Goal: Feedback & Contribution: Submit feedback/report problem

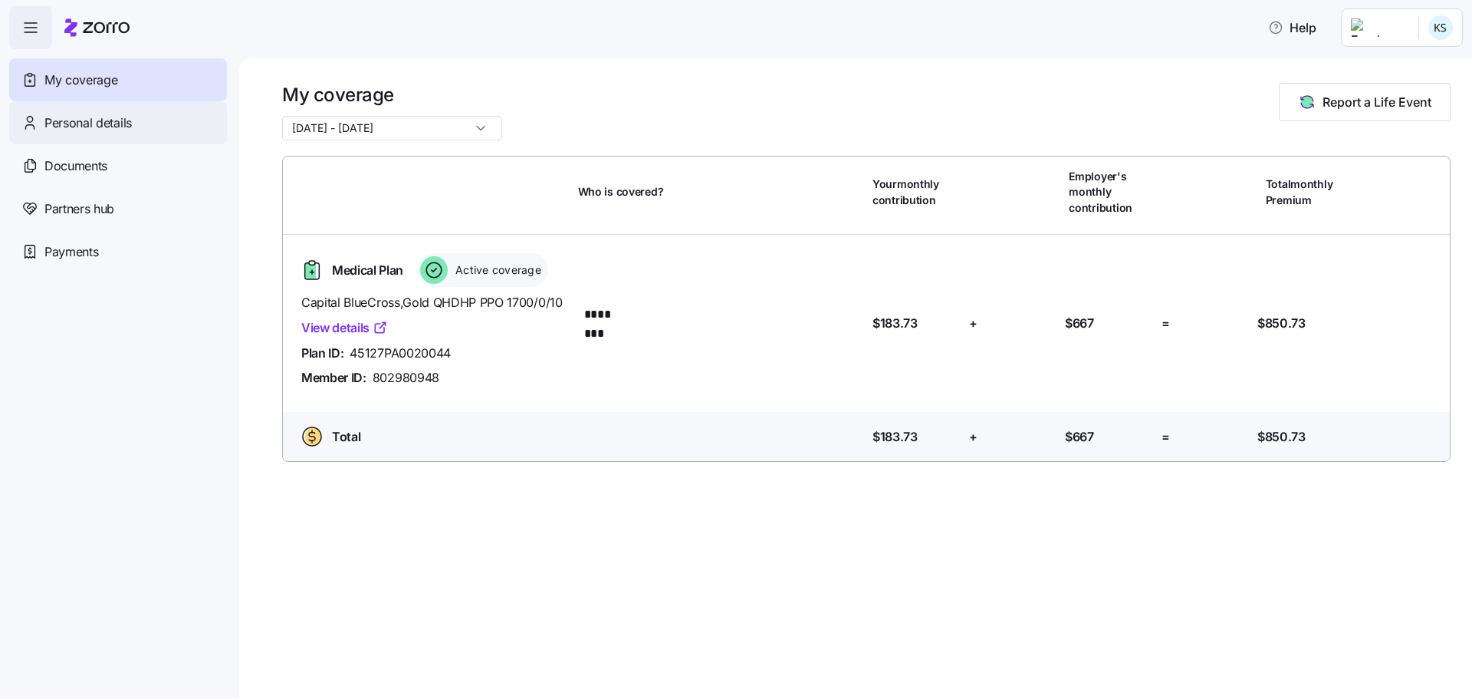
click at [81, 128] on span "Personal details" at bounding box center [87, 122] width 87 height 19
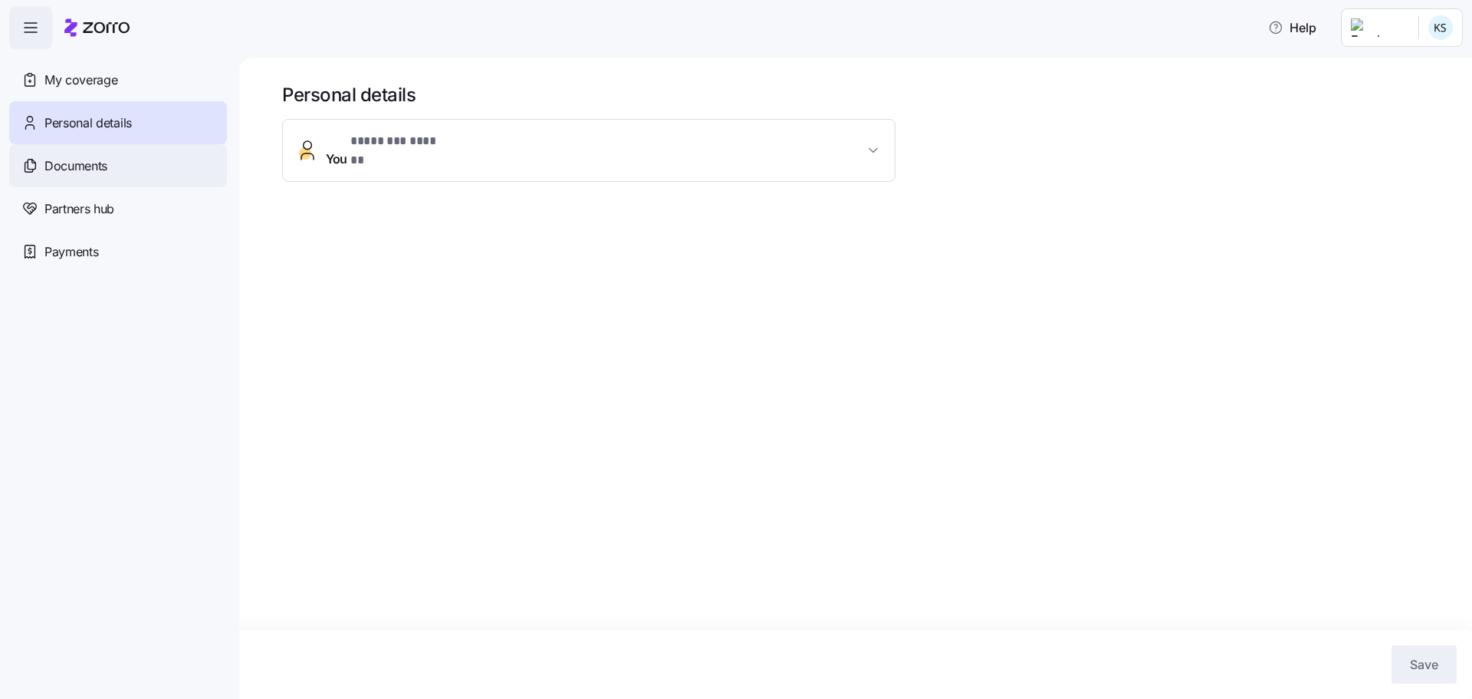
click at [73, 169] on span "Documents" at bounding box center [75, 165] width 63 height 19
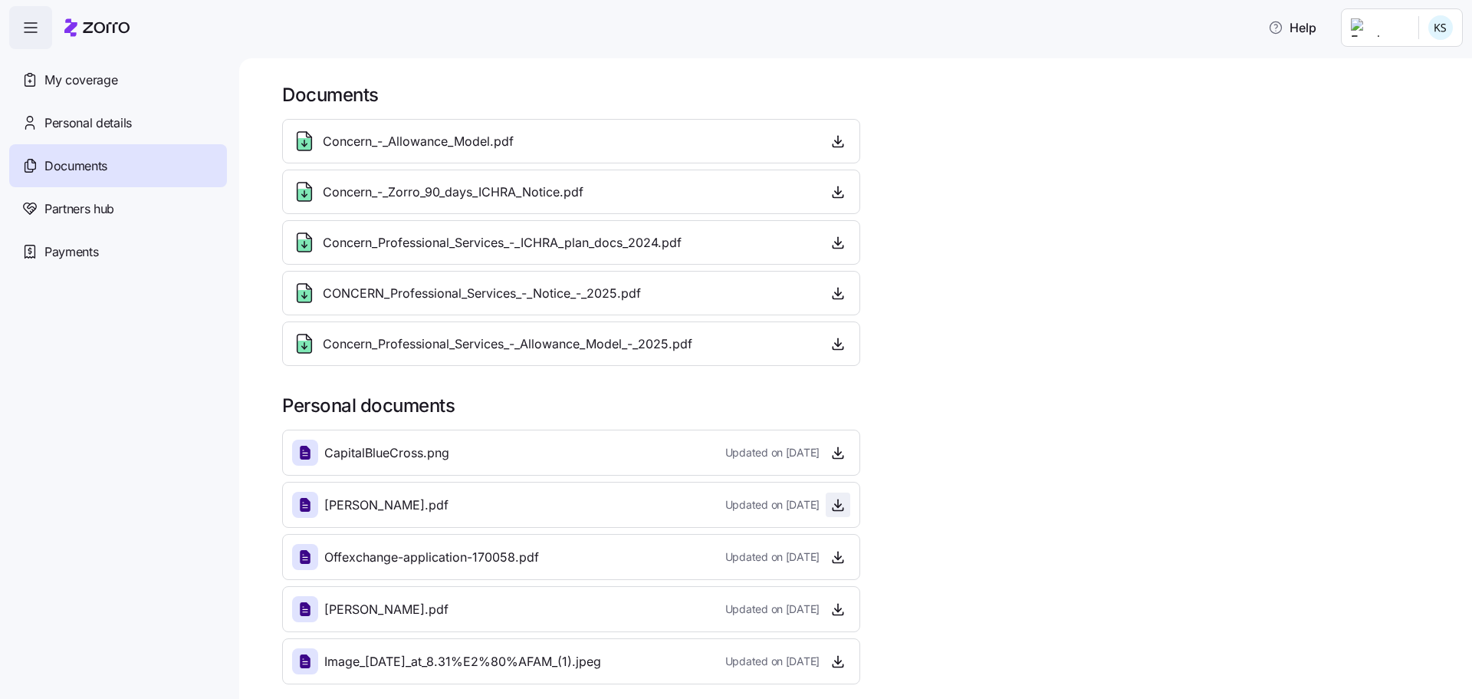
click at [837, 416] on icon "button" at bounding box center [838, 504] width 15 height 15
click at [95, 110] on div "Personal details" at bounding box center [118, 122] width 218 height 43
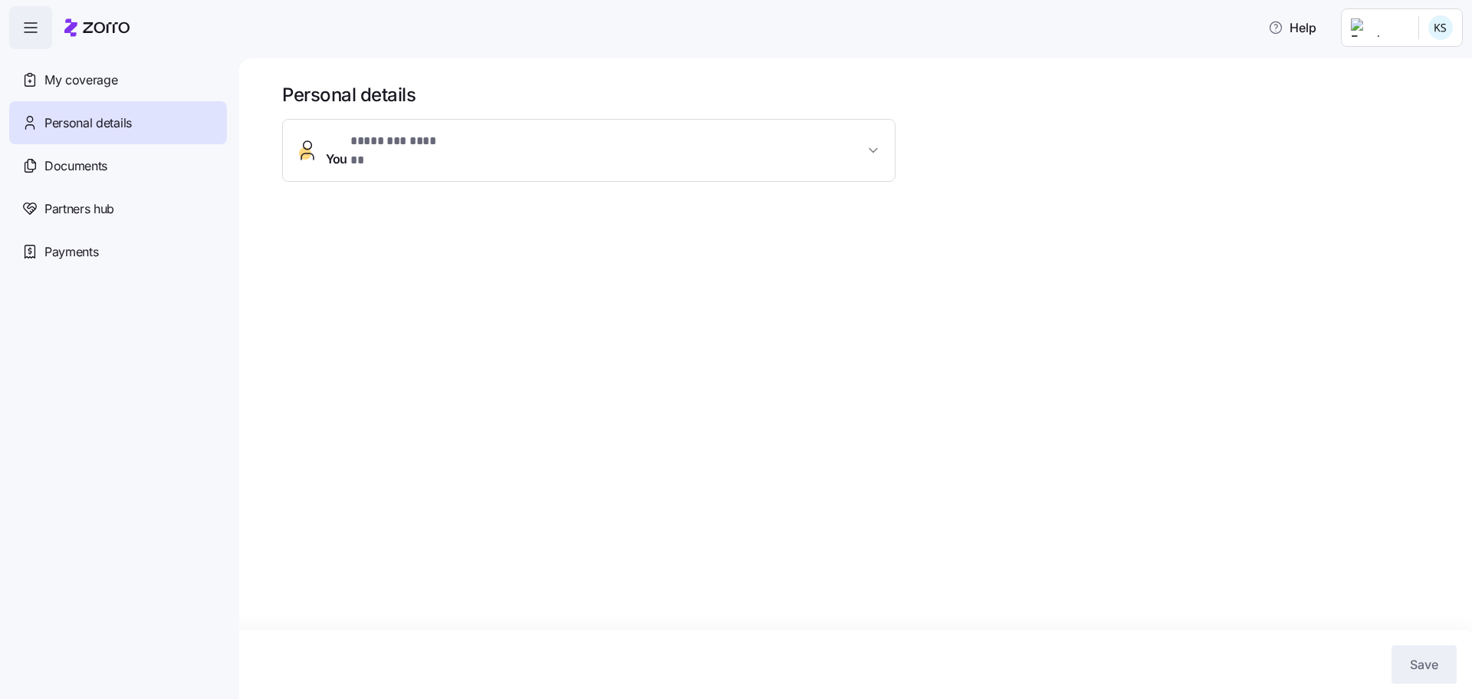
click at [873, 148] on icon "button" at bounding box center [874, 150] width 8 height 4
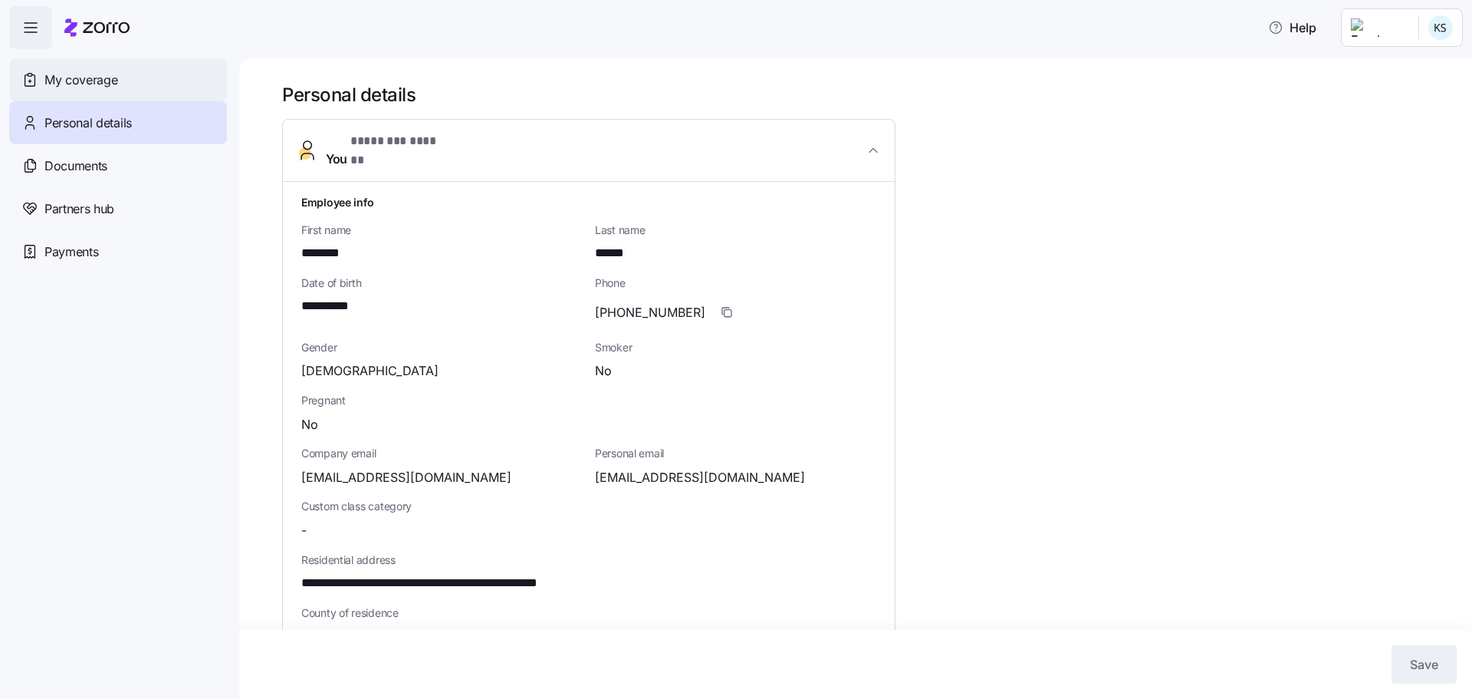
click at [71, 90] on div "My coverage" at bounding box center [118, 79] width 218 height 43
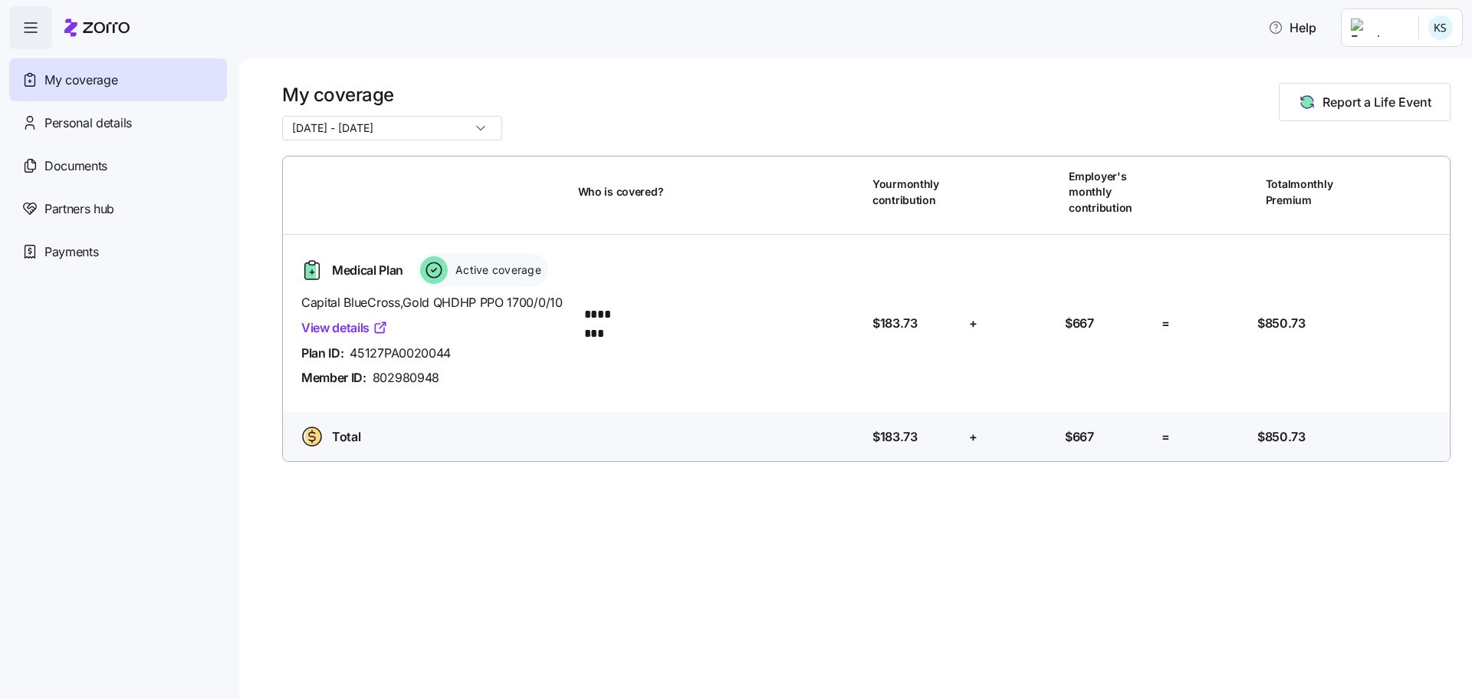
click at [462, 127] on input "[DATE] - [DATE]" at bounding box center [392, 128] width 220 height 25
click at [548, 416] on div "My coverage [DATE] - [DATE] Report a Life Event Who is covered? Your monthly co…" at bounding box center [855, 378] width 1233 height 640
click at [94, 167] on span "Documents" at bounding box center [75, 165] width 63 height 19
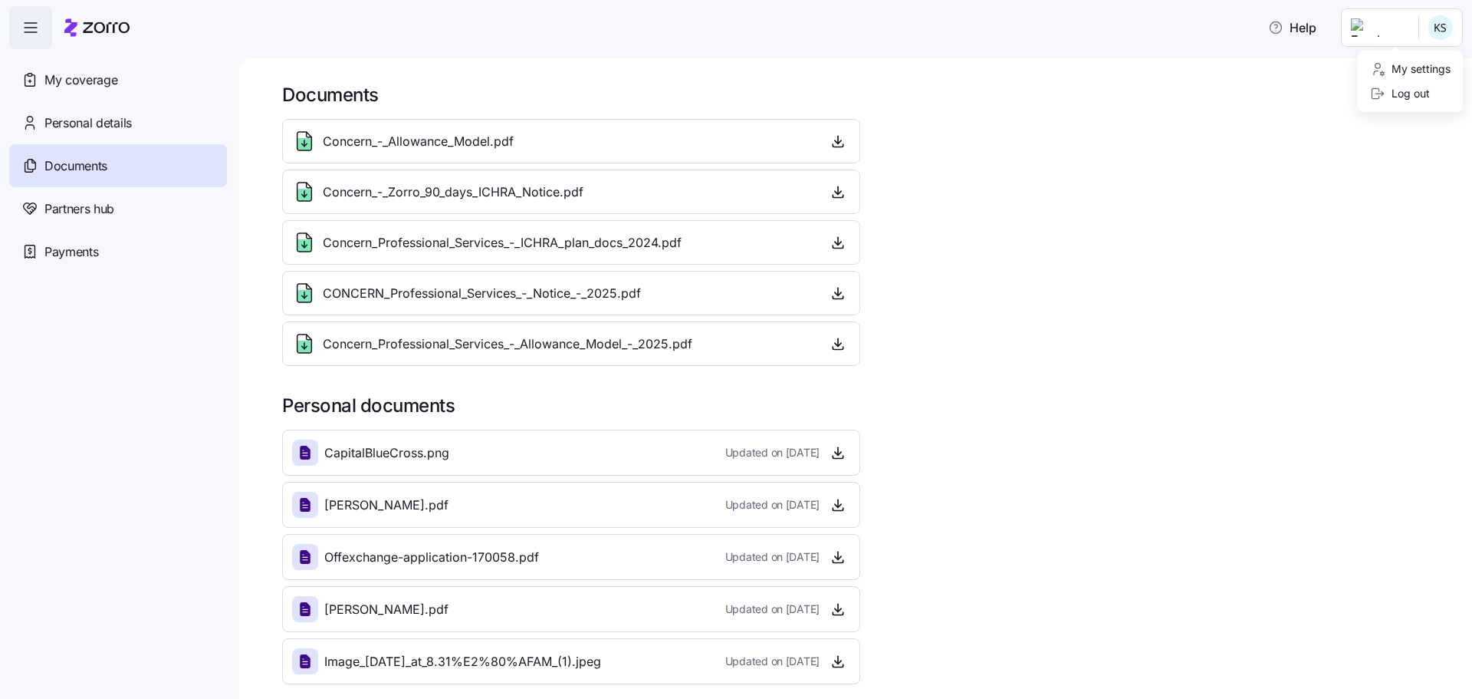
click at [969, 21] on html "Help My coverage Personal details Documents Partners hub Payments Documents Con…" at bounding box center [736, 344] width 1472 height 689
click at [834, 416] on html "Help My coverage Personal details Documents Partners hub Payments Documents Con…" at bounding box center [736, 344] width 1472 height 689
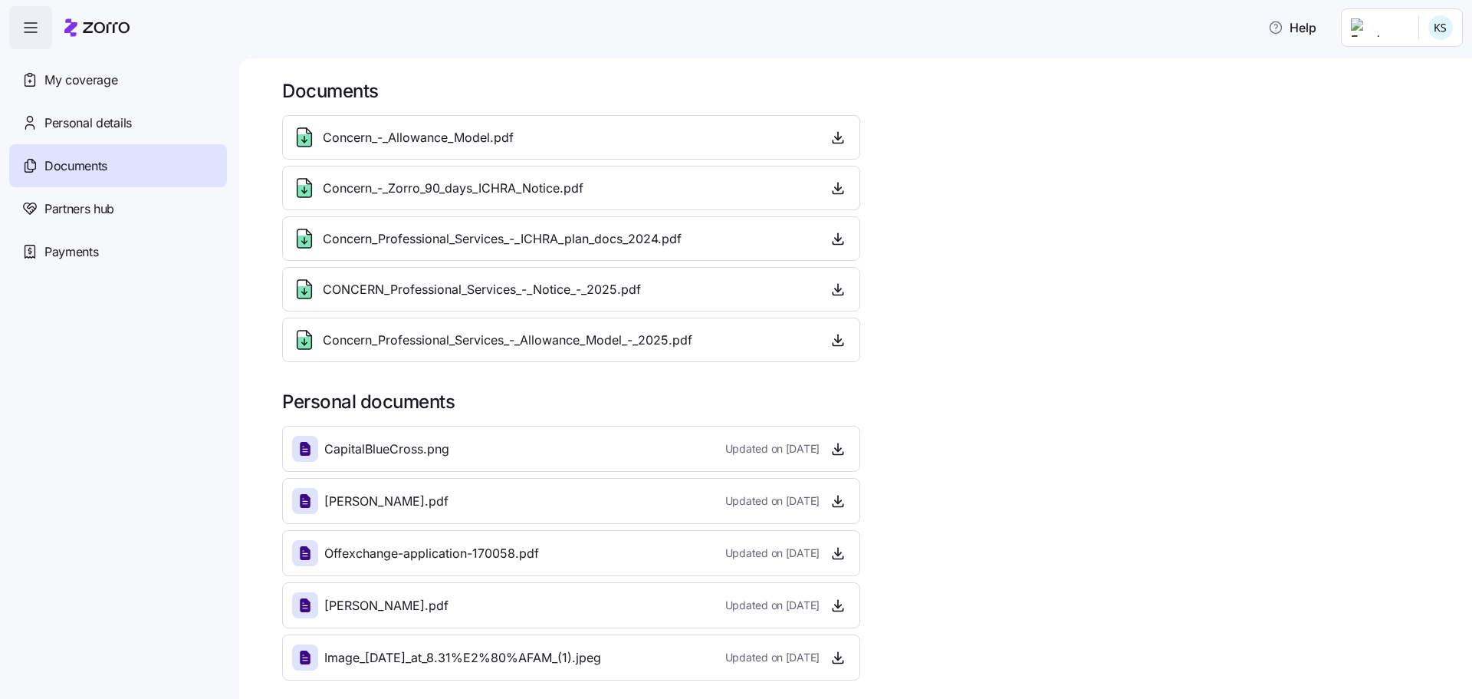
click at [446, 416] on span "Offexchange-application-170058.pdf" at bounding box center [431, 553] width 215 height 19
click at [308, 416] on icon at bounding box center [305, 553] width 5 height 5
click at [837, 416] on icon "button" at bounding box center [838, 552] width 15 height 15
click at [42, 28] on span "button" at bounding box center [30, 27] width 41 height 41
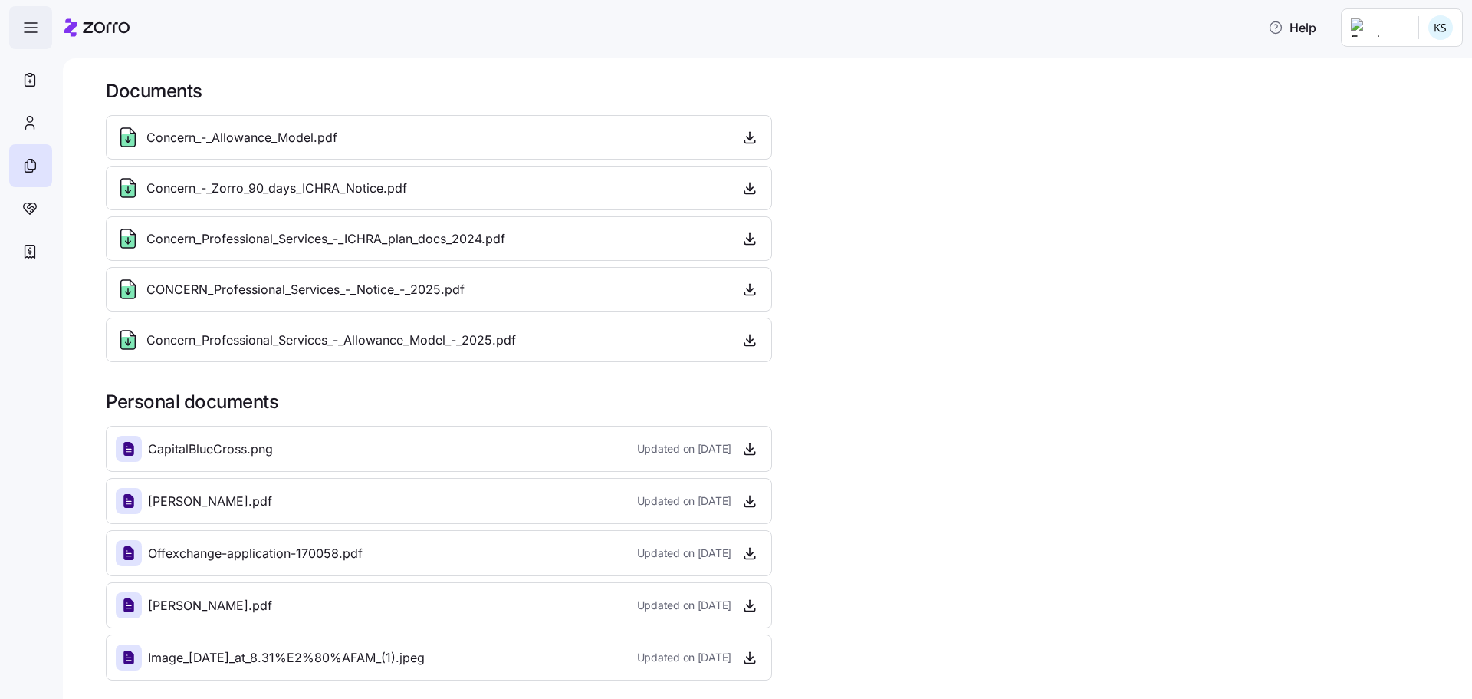
click at [42, 28] on span "button" at bounding box center [30, 27] width 41 height 41
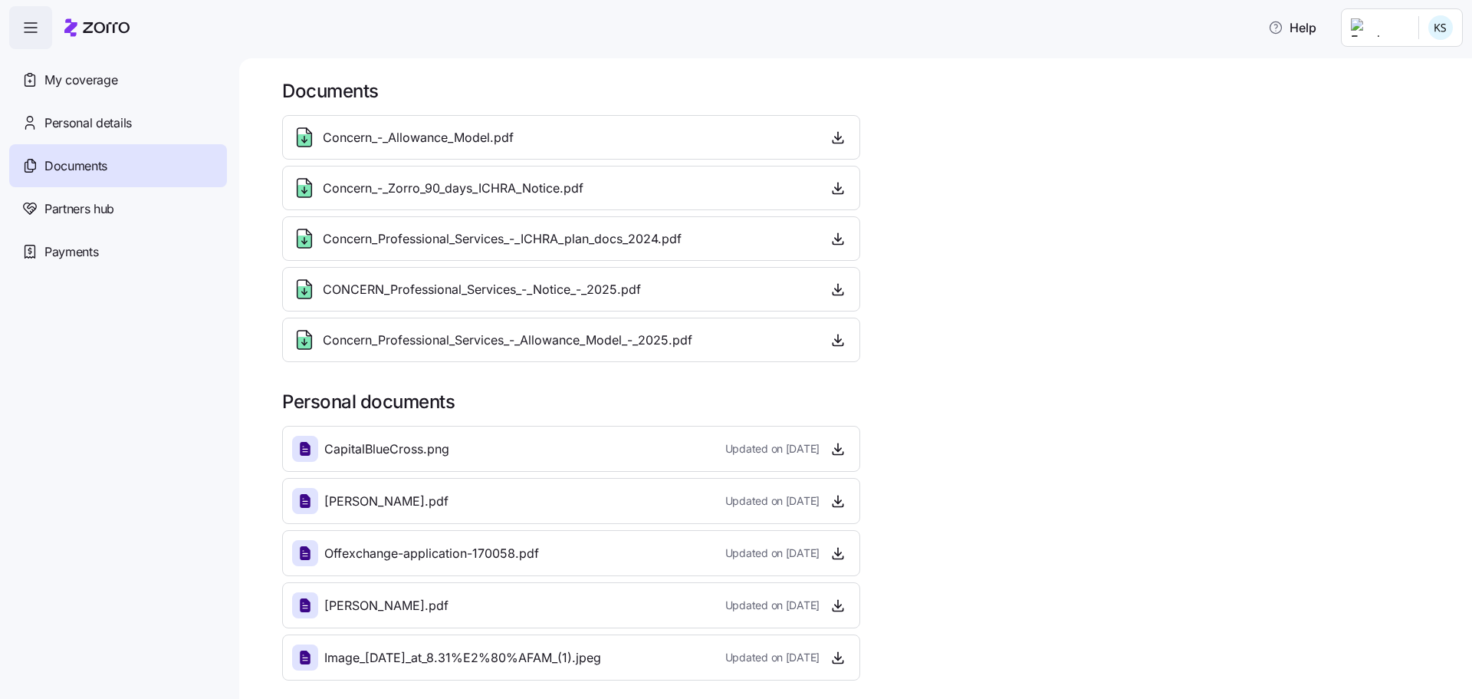
click at [102, 20] on icon at bounding box center [96, 27] width 65 height 18
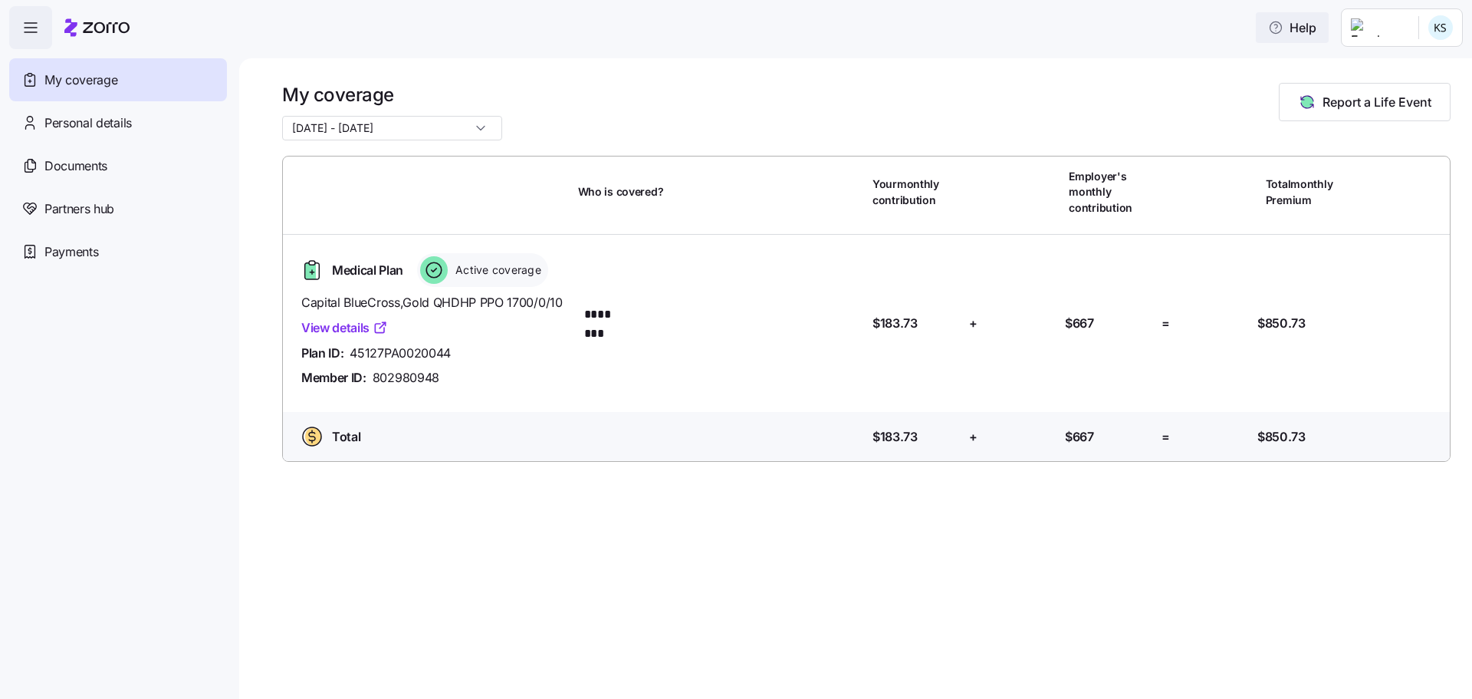
click at [969, 28] on span "Help" at bounding box center [1292, 27] width 48 height 18
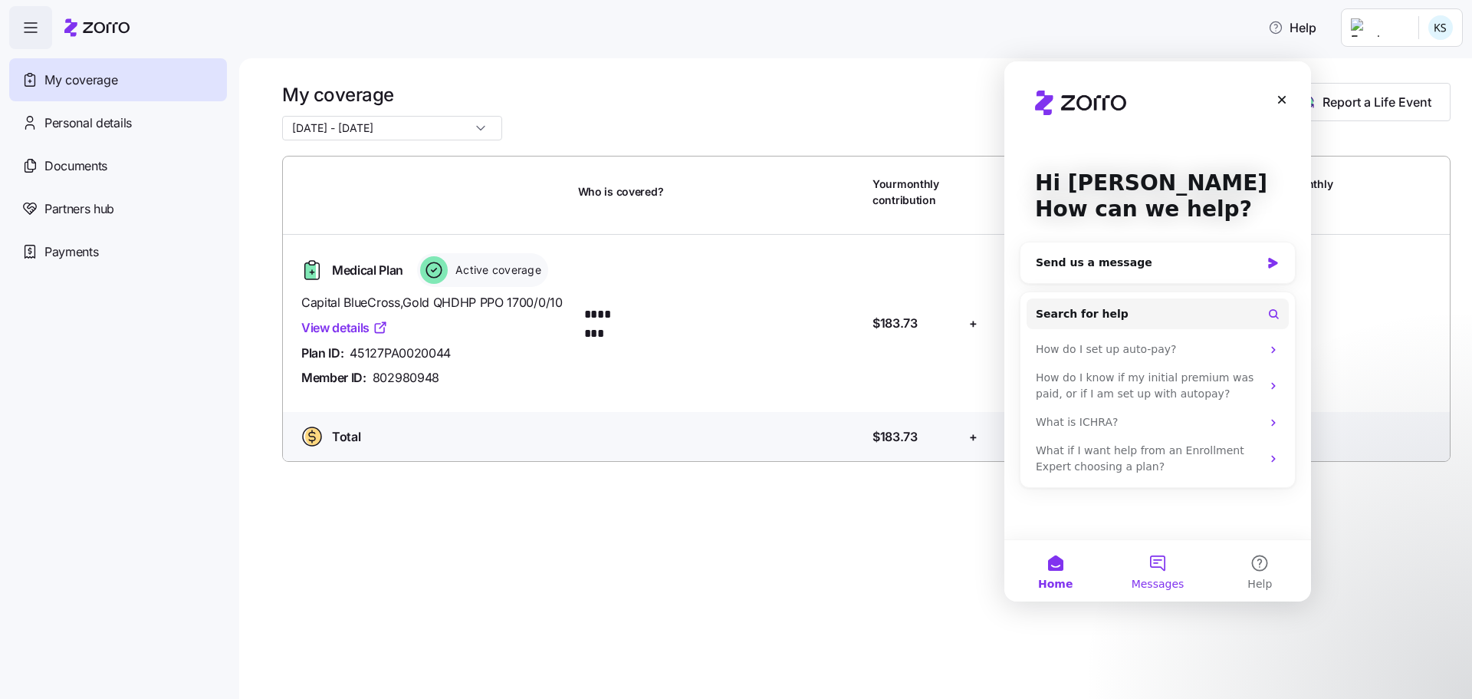
click at [969, 416] on button "Messages" at bounding box center [1158, 570] width 102 height 61
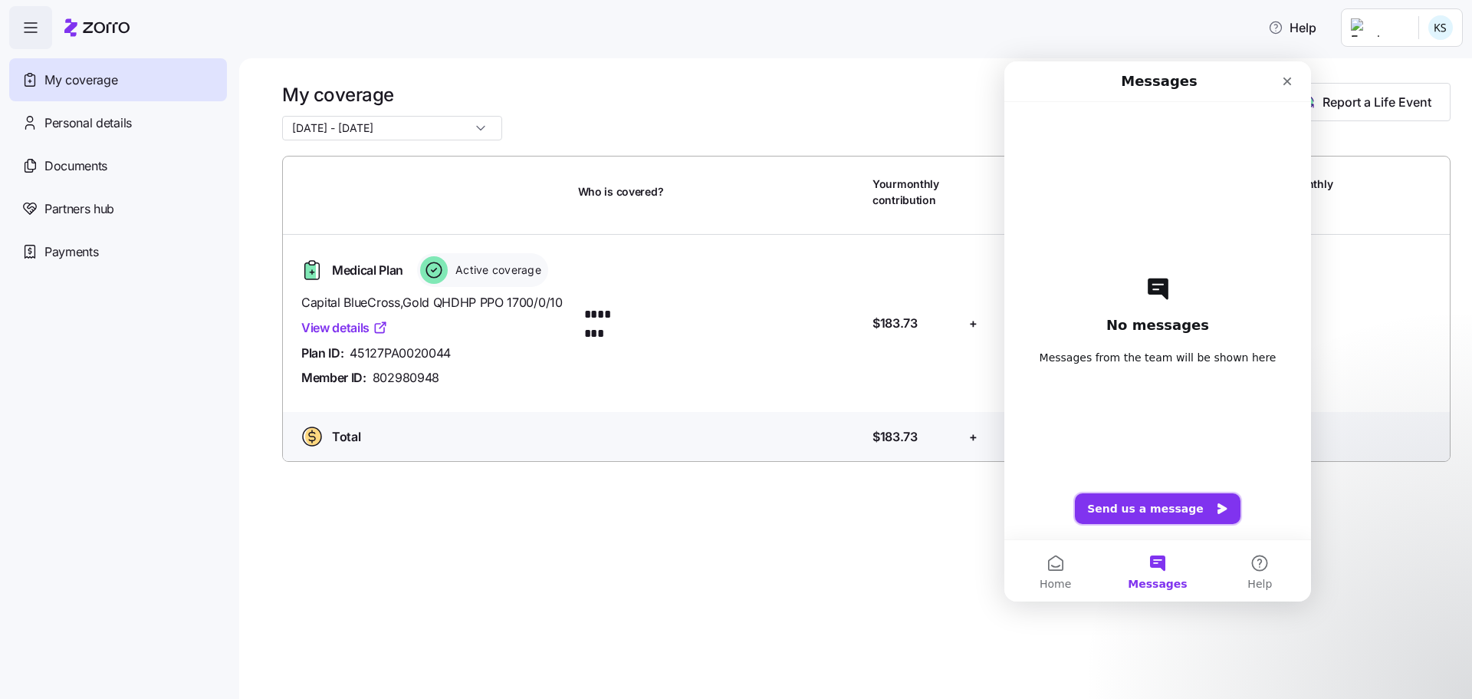
click at [969, 416] on button "Send us a message" at bounding box center [1158, 508] width 166 height 31
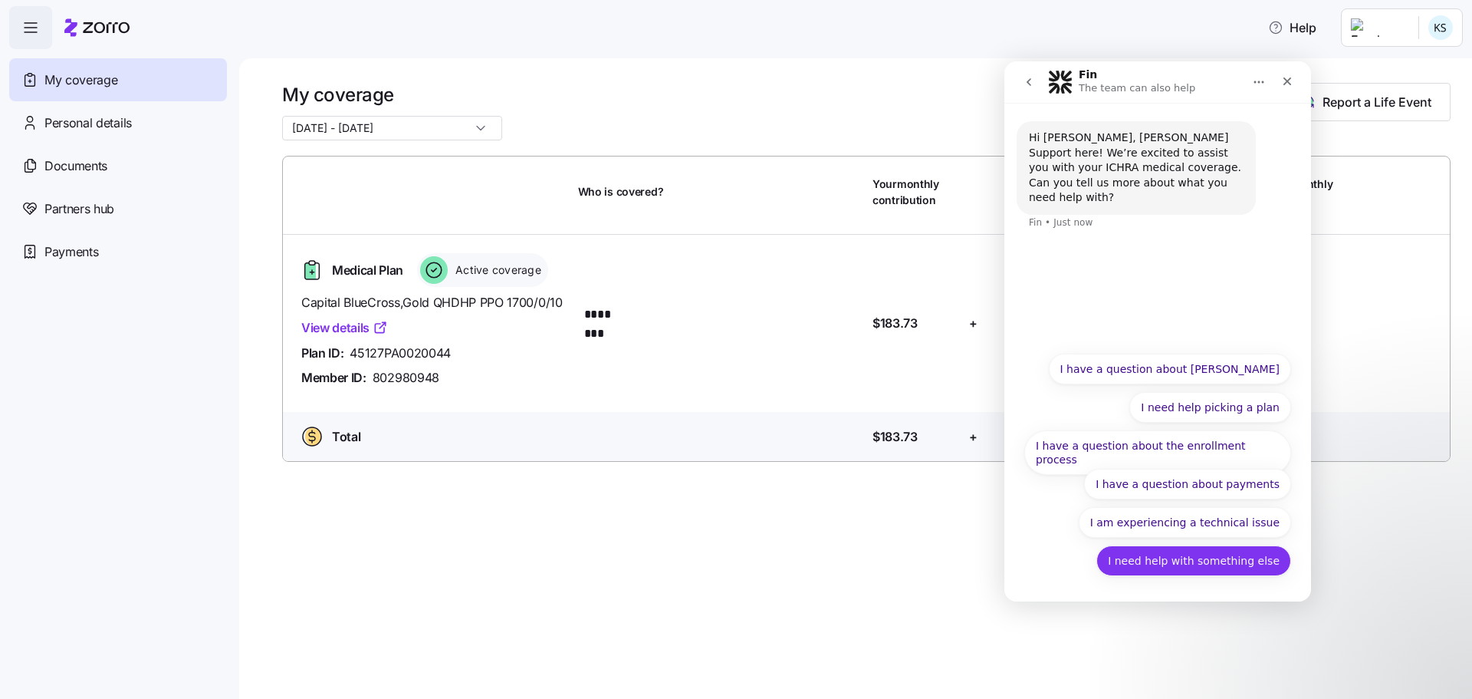
click at [969, 416] on button "I need help with something else" at bounding box center [1194, 560] width 195 height 31
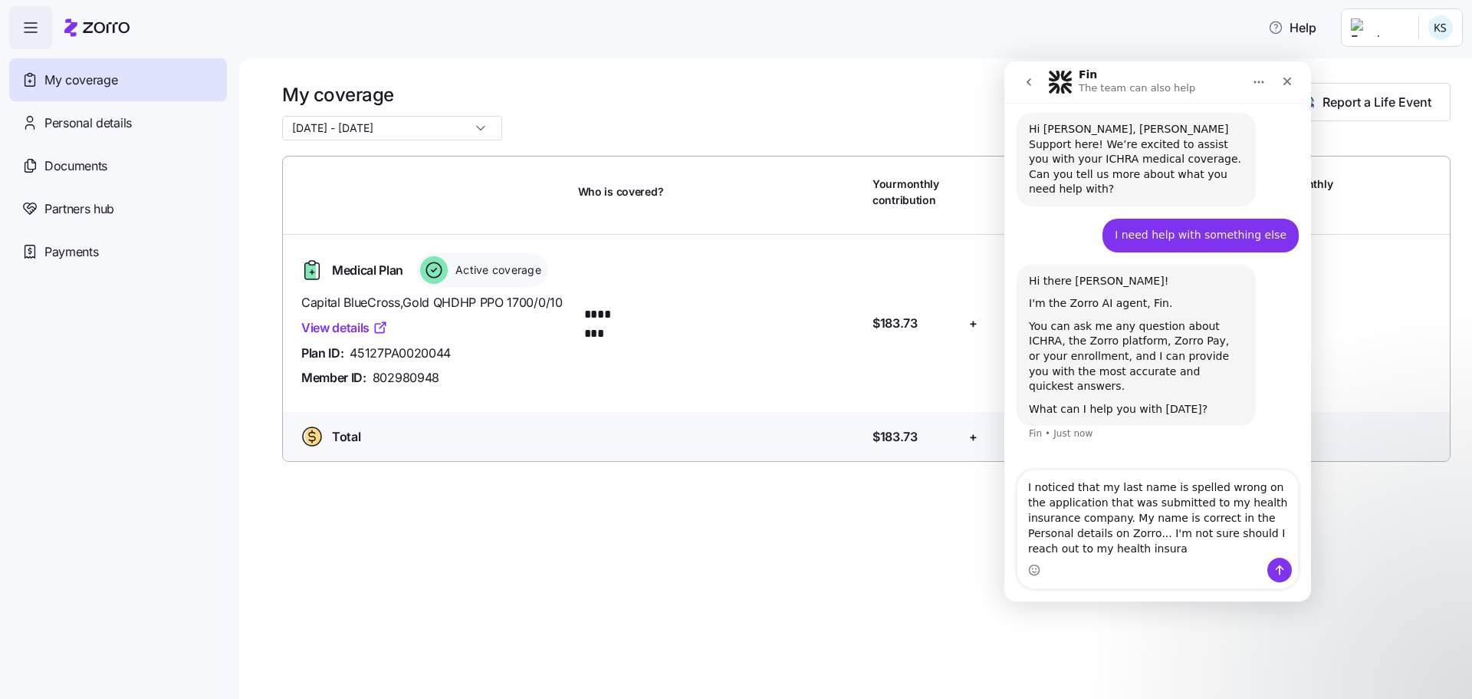
scroll to position [24, 0]
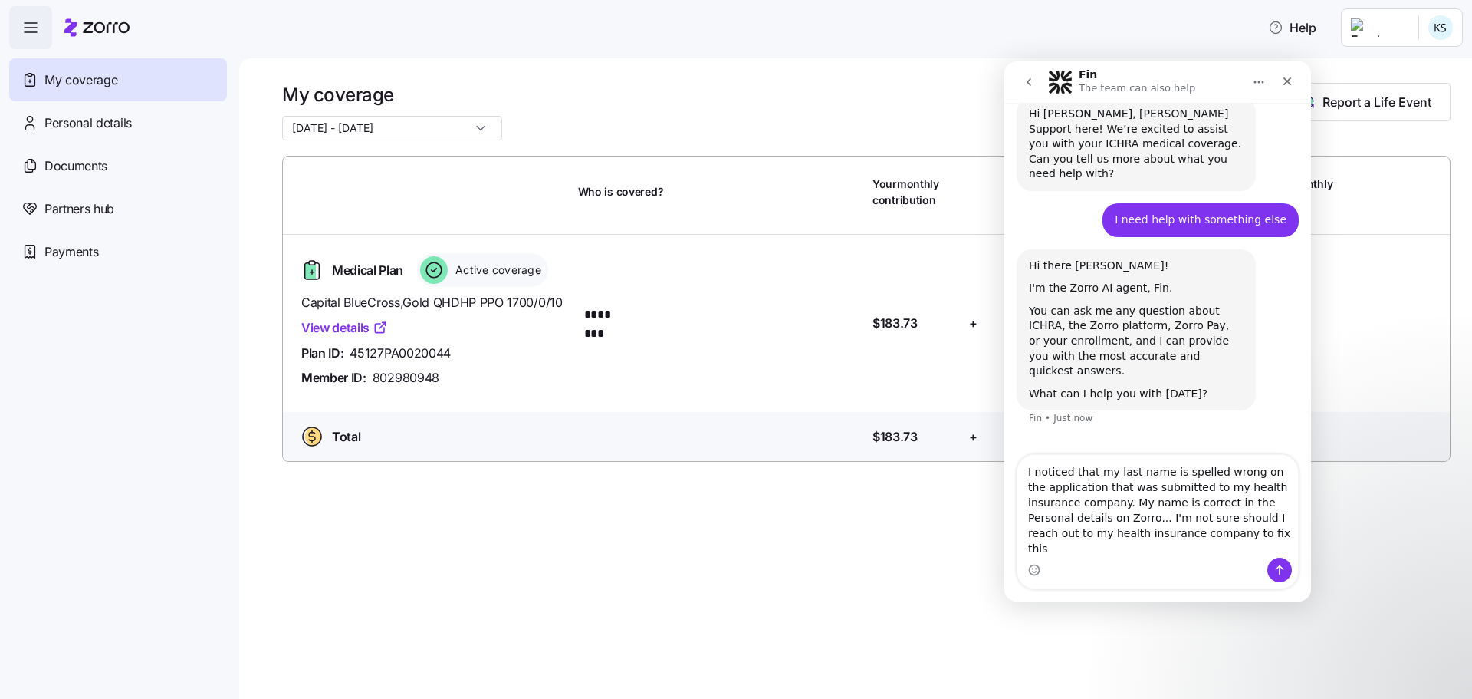
type textarea "I noticed that my last name is spelled wrong on the application that was submit…"
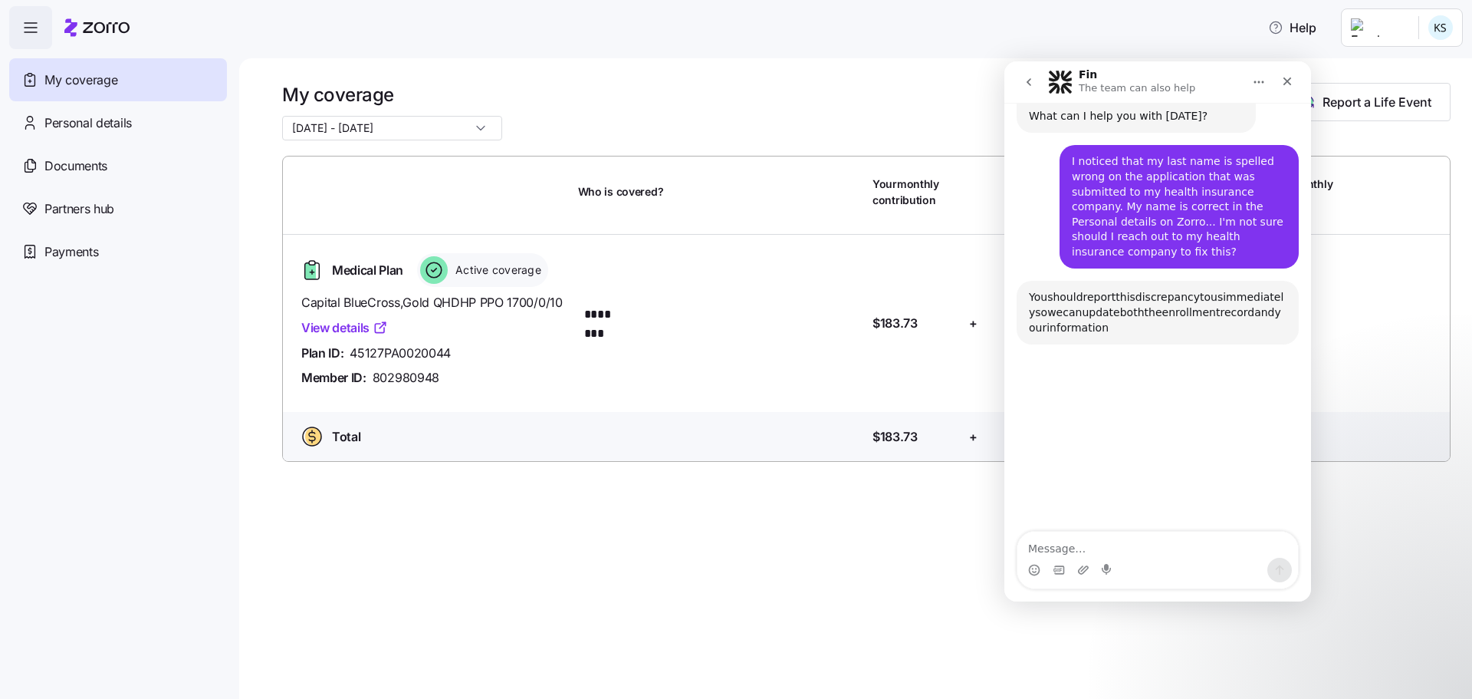
scroll to position [317, 0]
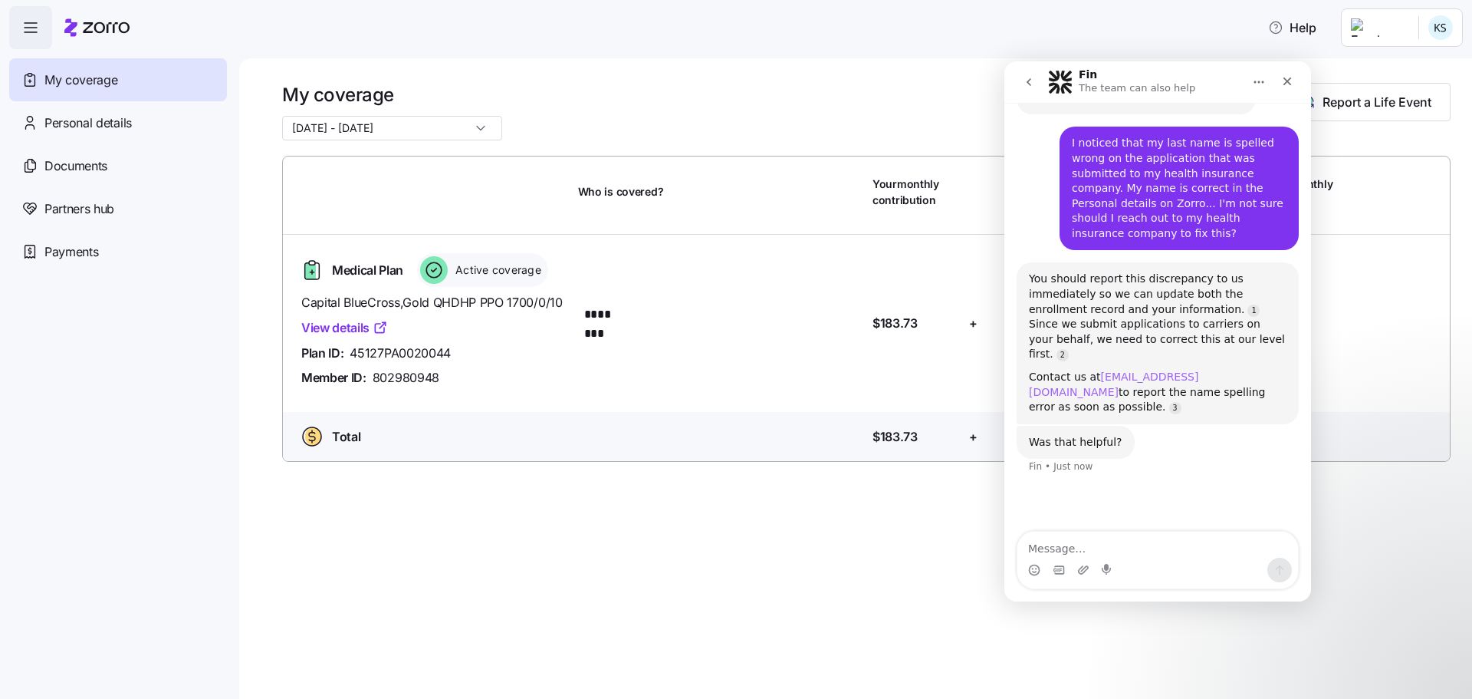
click at [969, 370] on link "[EMAIL_ADDRESS][DOMAIN_NAME]" at bounding box center [1113, 384] width 169 height 28
click at [871, 416] on div "My coverage [DATE] - [DATE] Report a Life Event Who is covered? Your monthly co…" at bounding box center [855, 378] width 1233 height 640
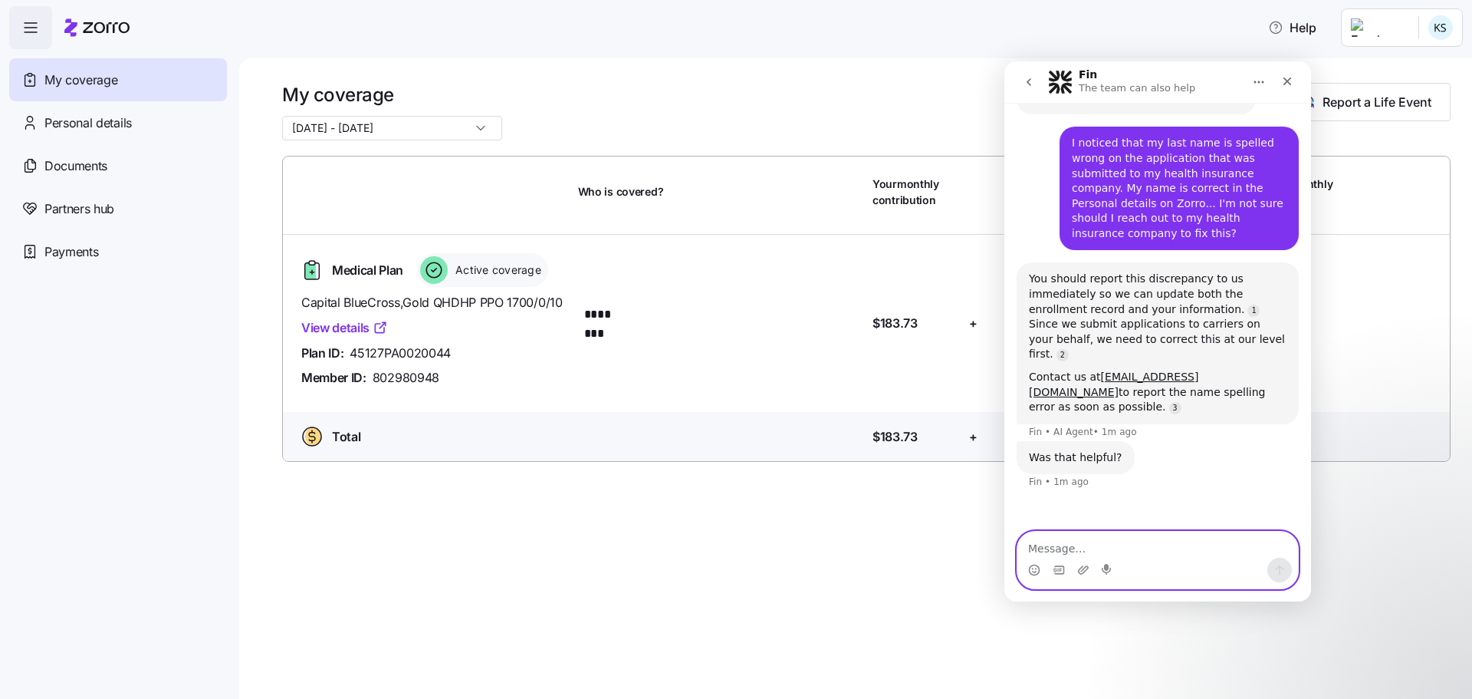
click at [969, 416] on textarea "Message…" at bounding box center [1158, 544] width 281 height 26
type textarea "Yes"
click at [700, 416] on div "My coverage [DATE] - [DATE] Report a Life Event Who is covered? Your monthly co…" at bounding box center [855, 378] width 1233 height 640
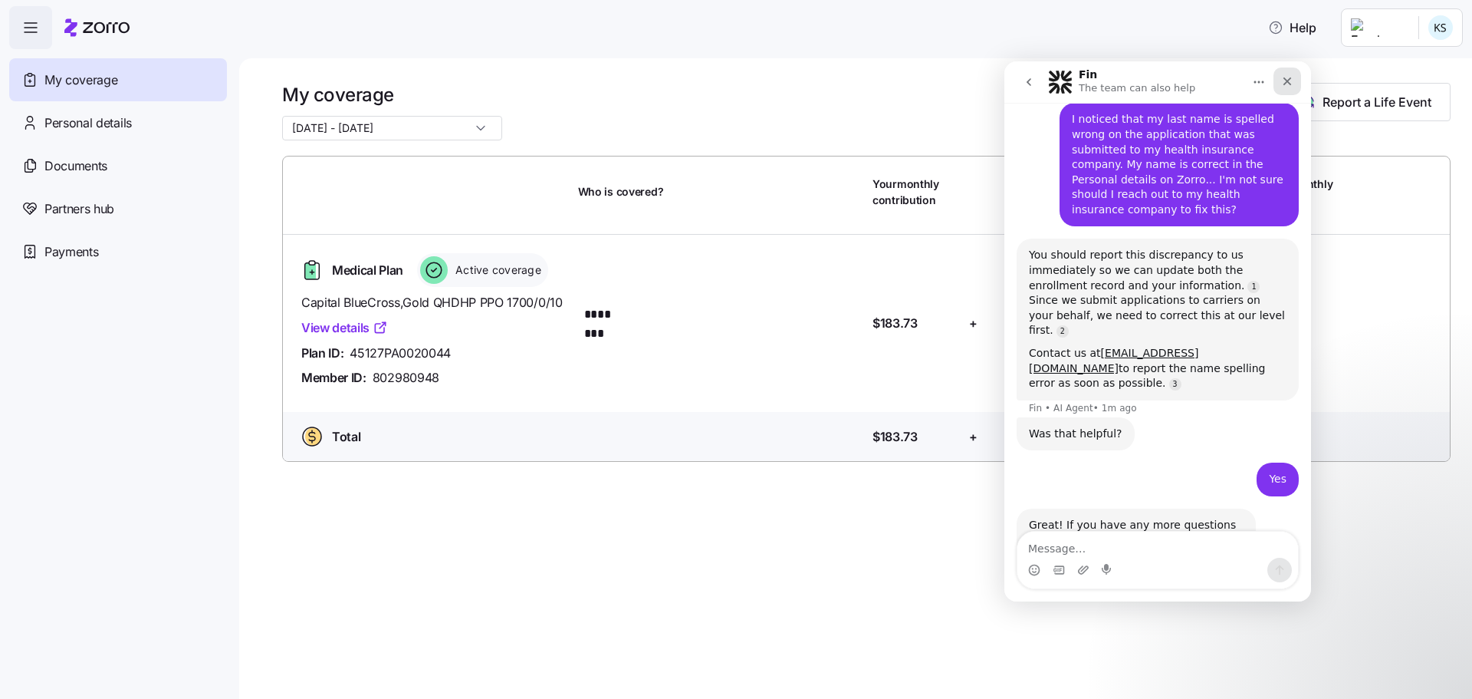
click at [969, 87] on div "Close" at bounding box center [1288, 81] width 28 height 28
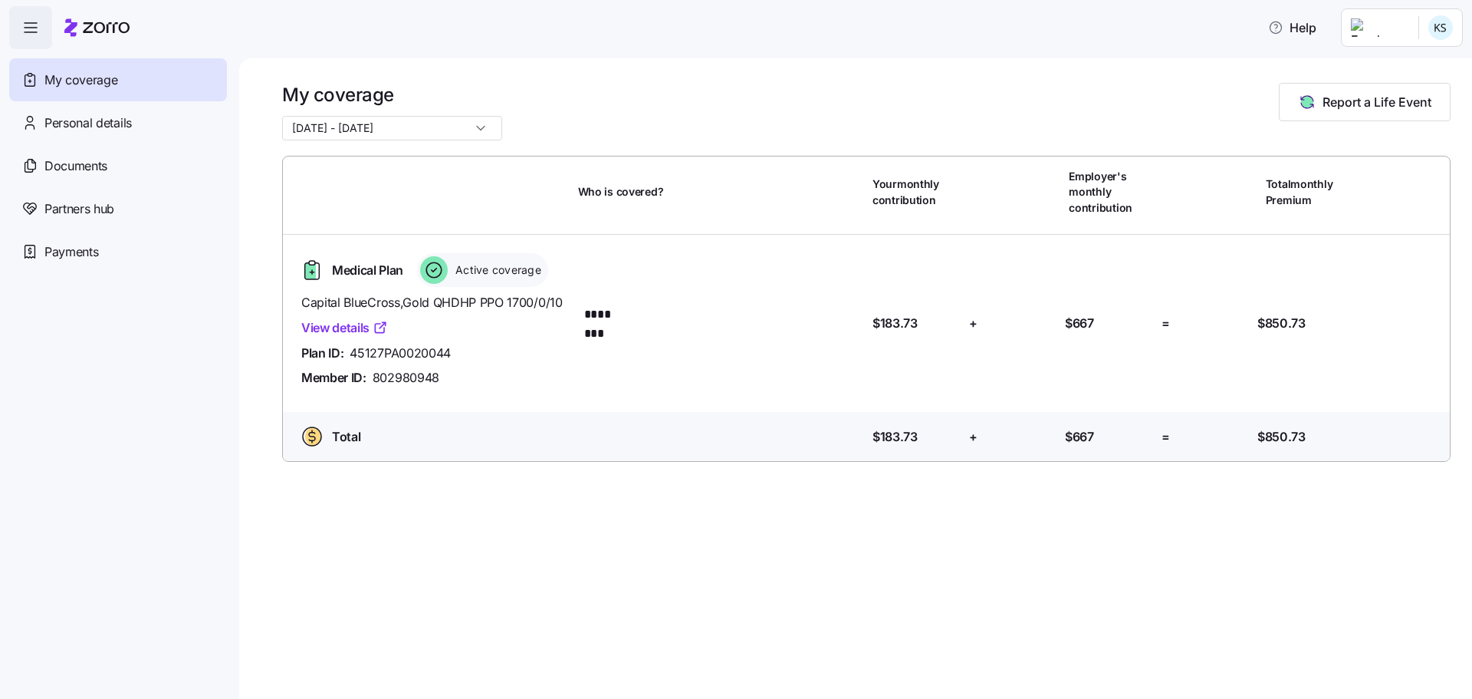
scroll to position [326, 0]
click at [78, 172] on span "Documents" at bounding box center [75, 165] width 63 height 19
